Goal: Download file/media

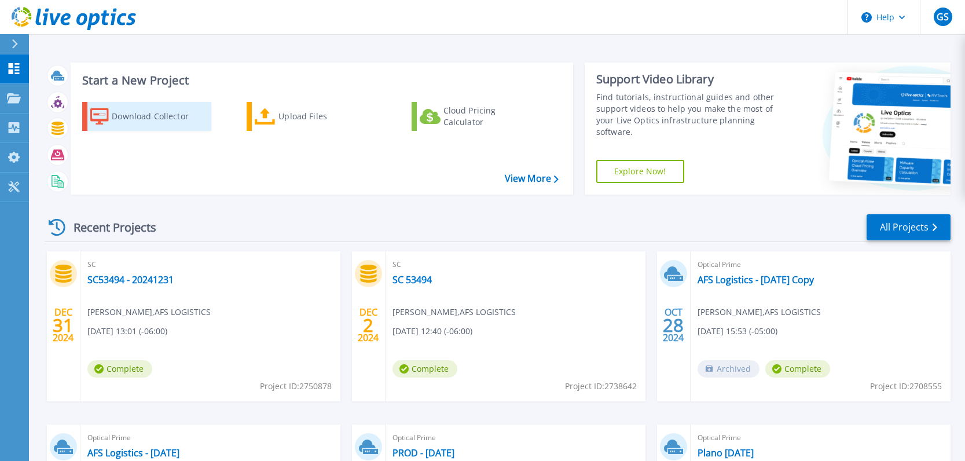
click at [148, 117] on div "Download Collector" at bounding box center [158, 116] width 93 height 23
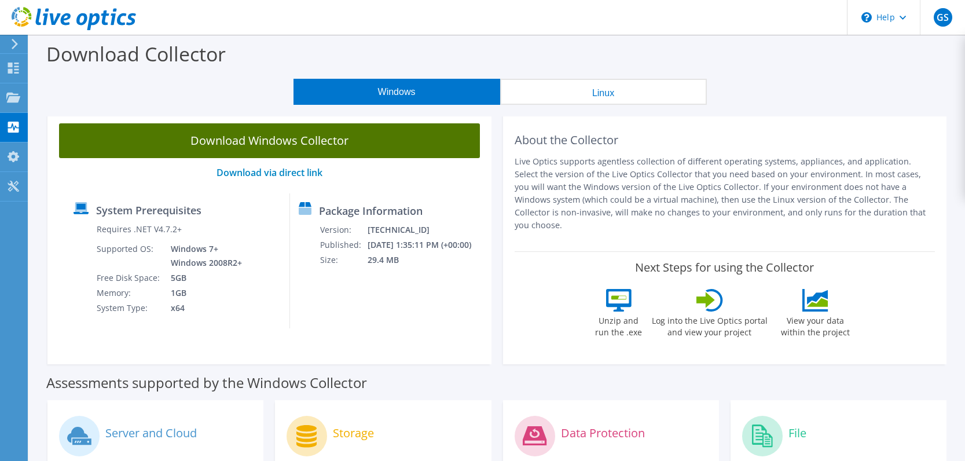
click at [268, 139] on link "Download Windows Collector" at bounding box center [269, 140] width 421 height 35
